Goal: Task Accomplishment & Management: Manage account settings

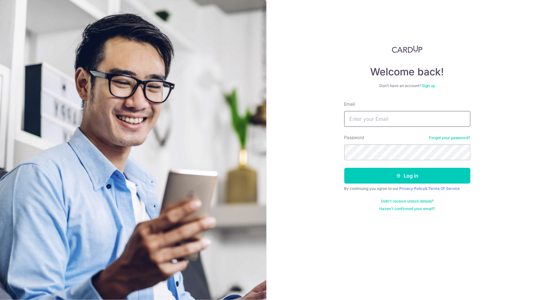
click at [376, 116] on input "Email" at bounding box center [407, 119] width 126 height 16
type input "[EMAIL_ADDRESS][DOMAIN_NAME]"
click at [344, 168] on button "Log in" at bounding box center [407, 176] width 126 height 16
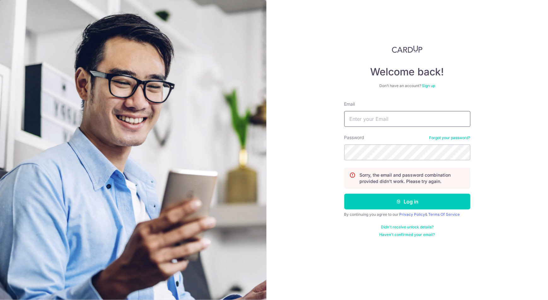
click at [365, 118] on input "Email" at bounding box center [407, 119] width 126 height 16
type input "[EMAIL_ADDRESS][DOMAIN_NAME]"
click at [344, 194] on button "Log in" at bounding box center [407, 202] width 126 height 16
